Goal: Information Seeking & Learning: Find specific fact

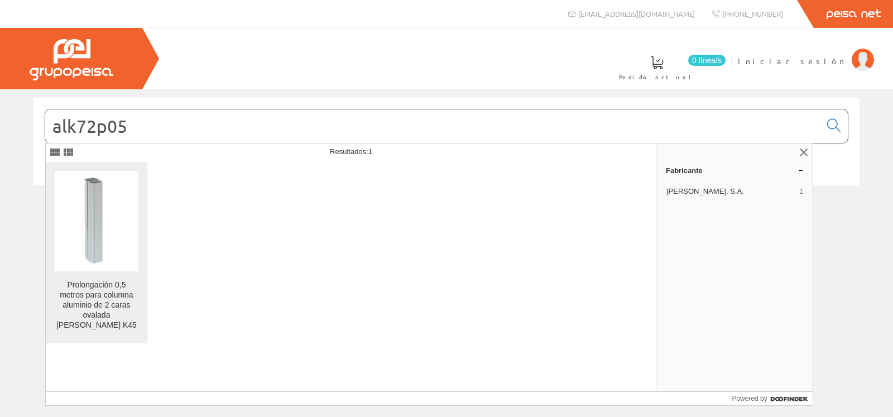
type input "alk72p05"
click at [118, 324] on div "Prolongación 0,5 metros para columna aluminio de 2 caras ovalada Simon K45" at bounding box center [97, 307] width 84 height 54
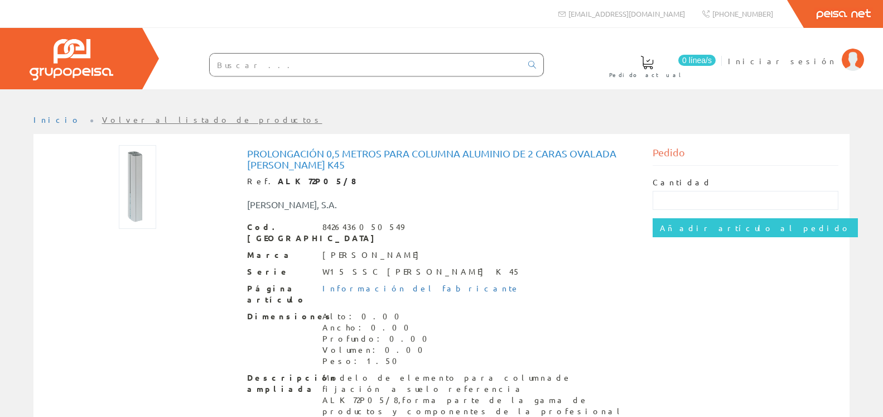
scroll to position [3, 0]
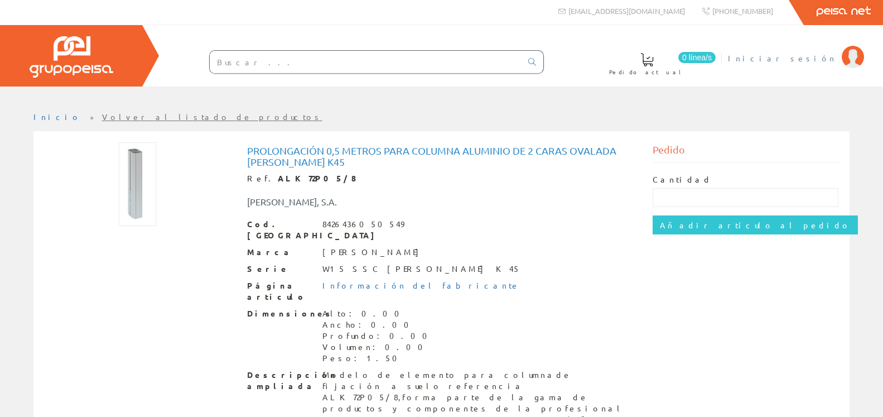
click at [797, 60] on span "Iniciar sesión" at bounding box center [782, 57] width 108 height 11
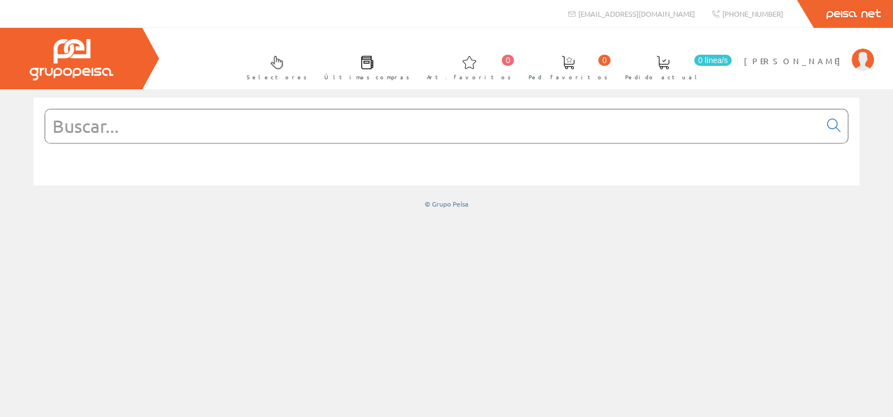
click at [323, 126] on input "text" at bounding box center [432, 125] width 775 height 33
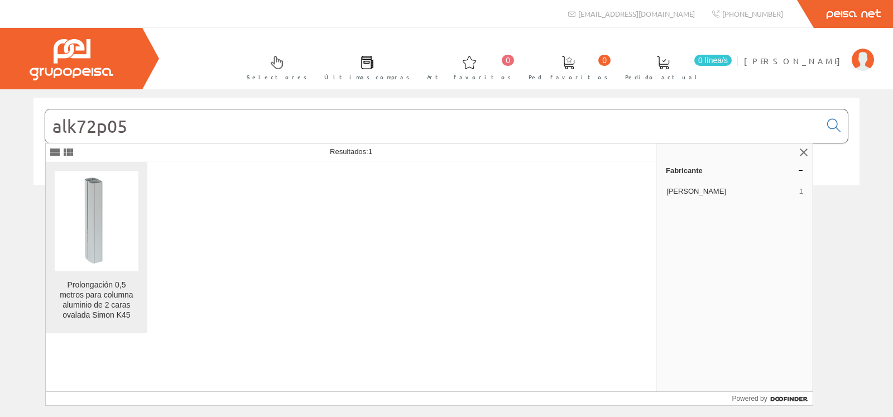
type input "alk72p05"
click at [101, 312] on div "Prolongación 0,5 metros para columna aluminio de 2 caras ovalada Simon K45" at bounding box center [97, 300] width 84 height 40
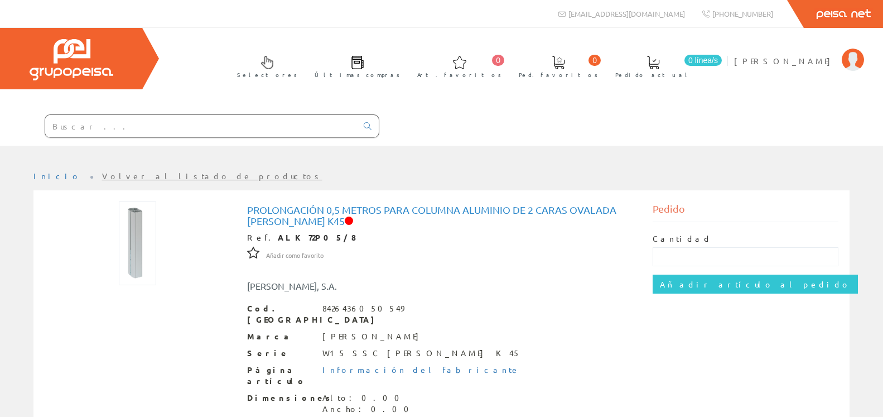
click at [307, 128] on input "text" at bounding box center [201, 126] width 312 height 22
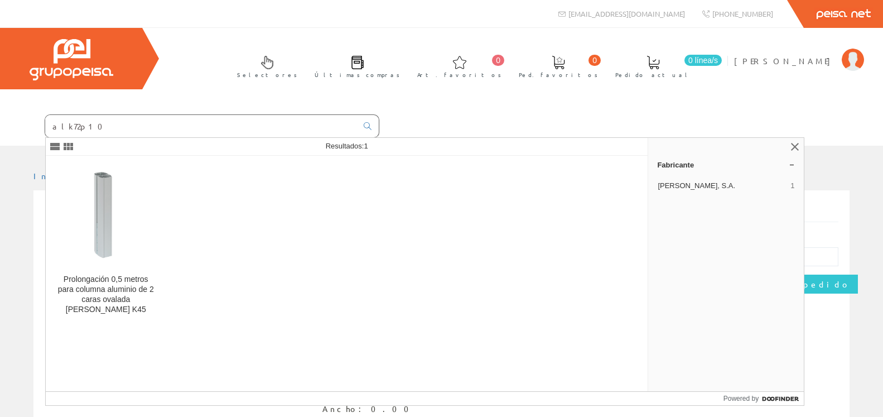
type input "alk72p10"
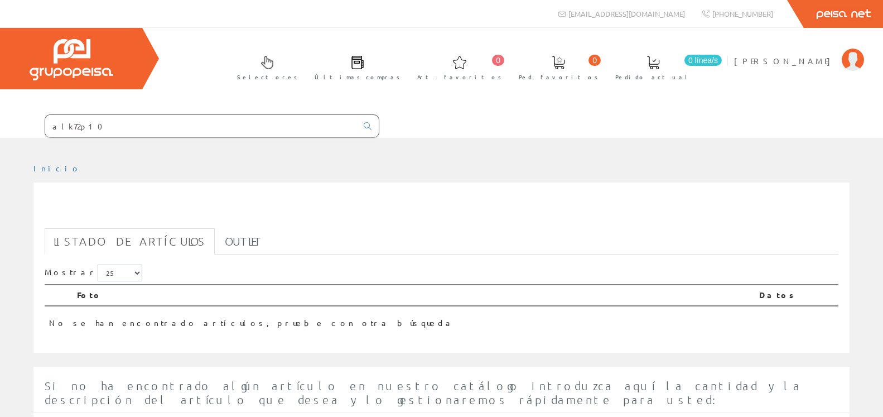
click at [185, 133] on input "alk72p10" at bounding box center [201, 126] width 312 height 22
type input "alk72p15"
